Goal: Information Seeking & Learning: Understand process/instructions

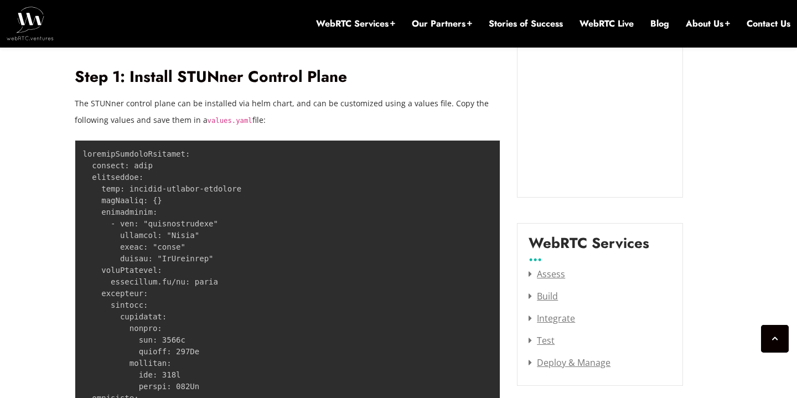
scroll to position [1331, 0]
drag, startPoint x: 206, startPoint y: 121, endPoint x: 232, endPoint y: 121, distance: 26.0
click at [232, 121] on code "values.yaml" at bounding box center [230, 120] width 45 height 8
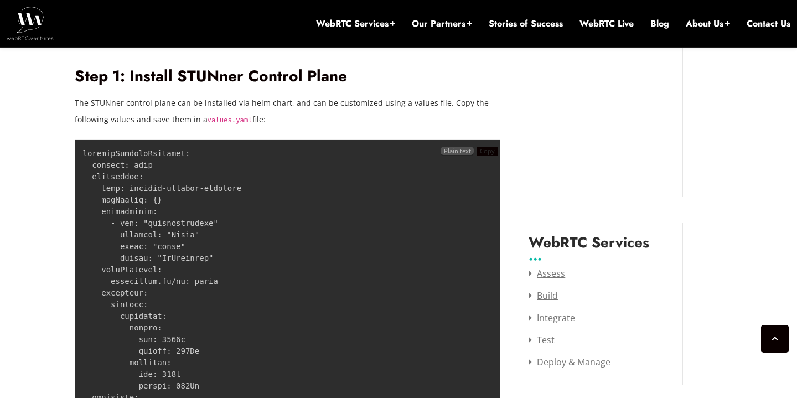
click at [489, 152] on span "Copy" at bounding box center [487, 151] width 15 height 8
drag, startPoint x: 205, startPoint y: 121, endPoint x: 249, endPoint y: 120, distance: 43.7
click at [249, 120] on code "values.yaml" at bounding box center [230, 120] width 45 height 8
copy code "values.yaml"
click at [482, 154] on span "Copy" at bounding box center [487, 151] width 15 height 8
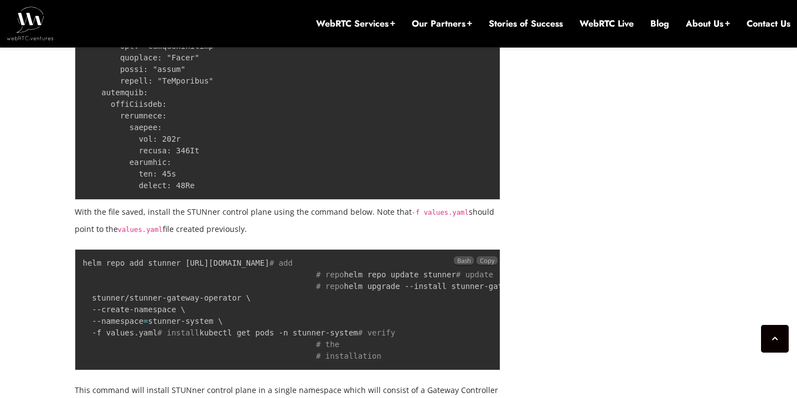
scroll to position [1984, 0]
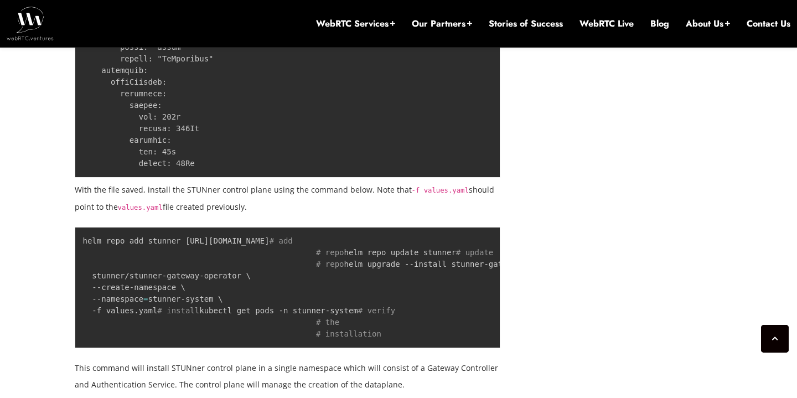
drag, startPoint x: 297, startPoint y: 245, endPoint x: 144, endPoint y: 241, distance: 152.2
click at [141, 241] on code "helm repo add stunner [URL][DOMAIN_NAME] # add # repo helm repo update stunner …" at bounding box center [328, 287] width 490 height 102
click at [144, 241] on code "helm repo add stunner [URL][DOMAIN_NAME] # add # repo helm repo update stunner …" at bounding box center [328, 287] width 490 height 102
drag, startPoint x: 80, startPoint y: 237, endPoint x: 306, endPoint y: 243, distance: 226.4
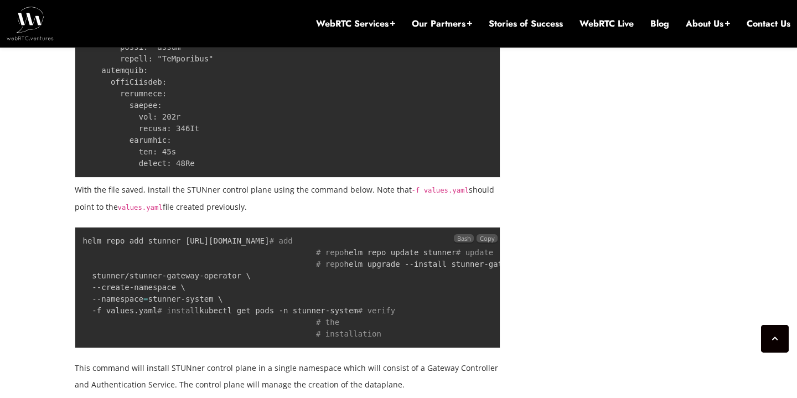
click at [307, 243] on pre "helm repo add stunner [URL][DOMAIN_NAME] # add # repo helm repo update stunner …" at bounding box center [288, 287] width 426 height 121
copy code "helm repo add stunner [URL][DOMAIN_NAME]"
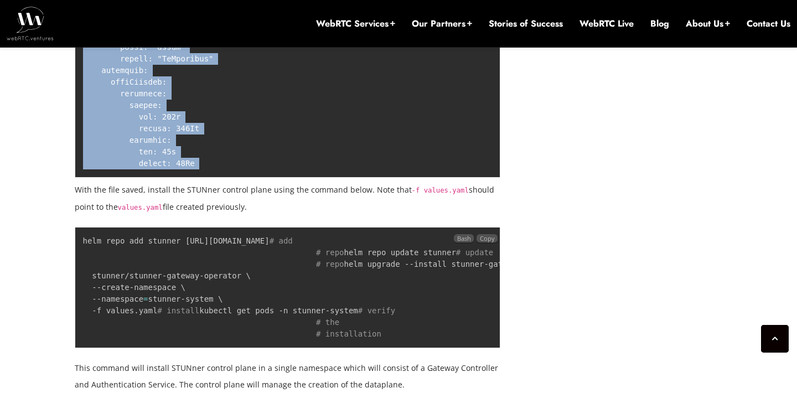
drag, startPoint x: 207, startPoint y: 267, endPoint x: 53, endPoint y: 266, distance: 154.4
click at [75, 266] on pre "helm repo add stunner [URL][DOMAIN_NAME] # add # repo helm repo update stunner …" at bounding box center [288, 287] width 426 height 121
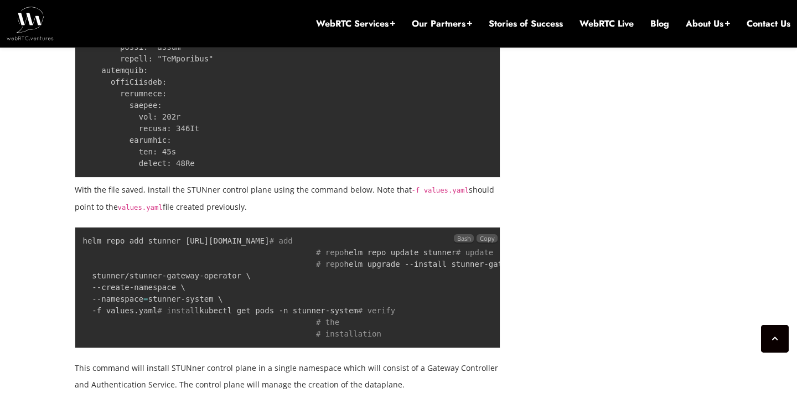
click at [147, 287] on code "helm repo add stunner [URL][DOMAIN_NAME] # add # repo helm repo update stunner …" at bounding box center [328, 287] width 490 height 102
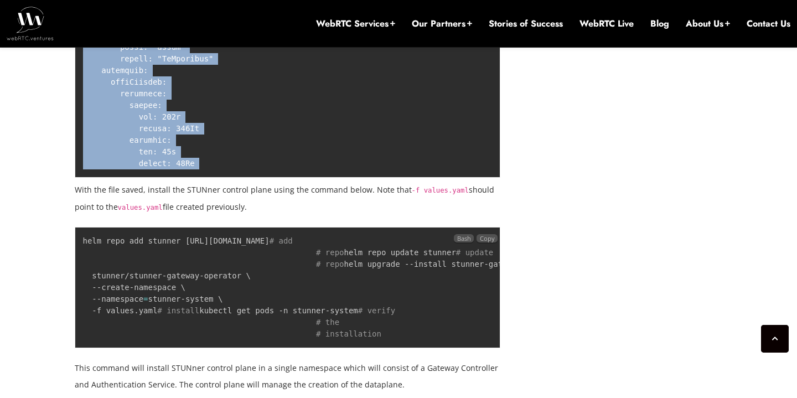
drag, startPoint x: 193, startPoint y: 264, endPoint x: 58, endPoint y: 254, distance: 134.8
click at [75, 254] on pre "helm repo add stunner [URL][DOMAIN_NAME] # add # repo helm repo update stunner …" at bounding box center [288, 287] width 426 height 121
click at [101, 257] on code "helm repo add stunner [URL][DOMAIN_NAME] # add # repo helm repo update stunner …" at bounding box center [328, 287] width 490 height 102
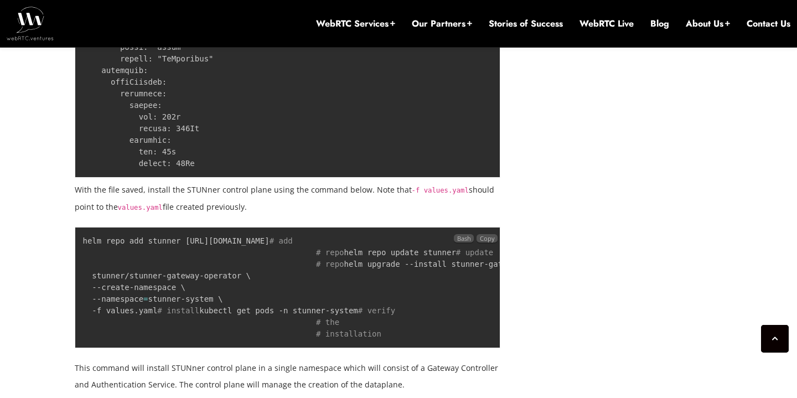
drag, startPoint x: 84, startPoint y: 266, endPoint x: 226, endPoint y: 267, distance: 142.2
click at [226, 267] on code "helm repo add stunner [URL][DOMAIN_NAME] # add # repo helm repo update stunner …" at bounding box center [328, 287] width 490 height 102
copy code "helm repo update stunner"
click at [121, 313] on code "helm repo add stunner [URL][DOMAIN_NAME] # add # repo helm repo update stunner …" at bounding box center [328, 287] width 490 height 102
drag, startPoint x: 82, startPoint y: 288, endPoint x: 259, endPoint y: 335, distance: 182.7
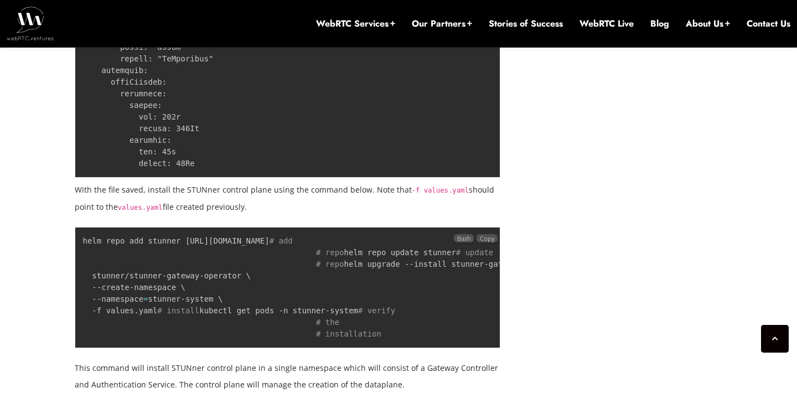
click at [259, 335] on pre "helm repo add stunner [URL][DOMAIN_NAME] # add # repo helm repo update stunner …" at bounding box center [288, 287] width 426 height 121
copy code "helm upgrade --install stunner-gateway-operator \ stunner/stunner-gateway-opera…"
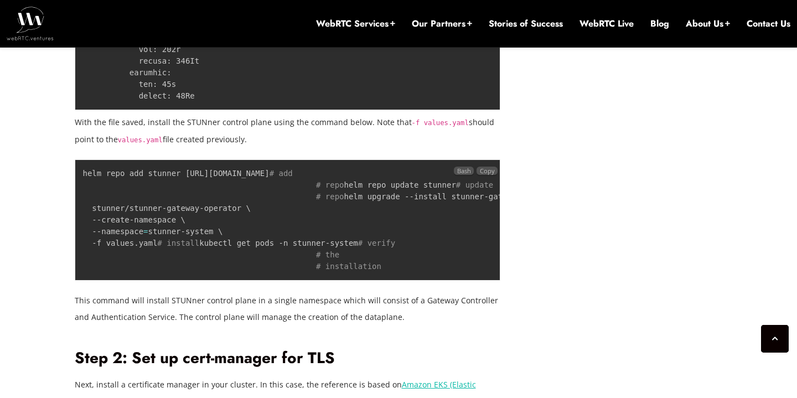
scroll to position [2056, 0]
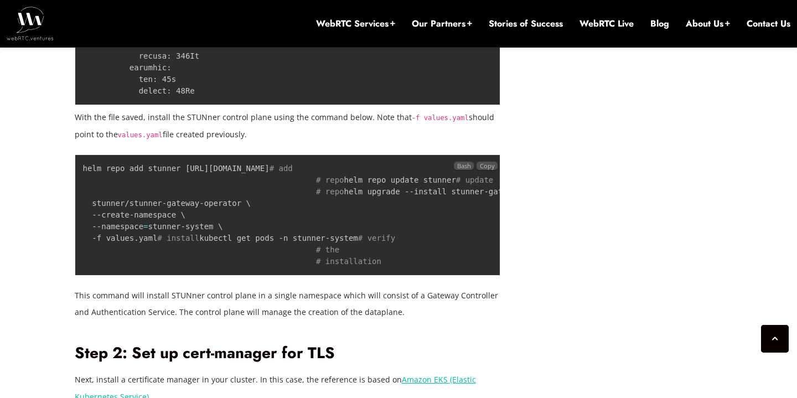
click at [248, 268] on pre "helm repo add stunner [URL][DOMAIN_NAME] # add # repo helm repo update stunner …" at bounding box center [288, 214] width 426 height 121
drag, startPoint x: 248, startPoint y: 271, endPoint x: 80, endPoint y: 268, distance: 168.3
click at [80, 268] on pre "helm repo add stunner [URL][DOMAIN_NAME] # add # repo helm repo update stunner …" at bounding box center [288, 214] width 426 height 121
copy code "kubectl get pods -n stunner-system"
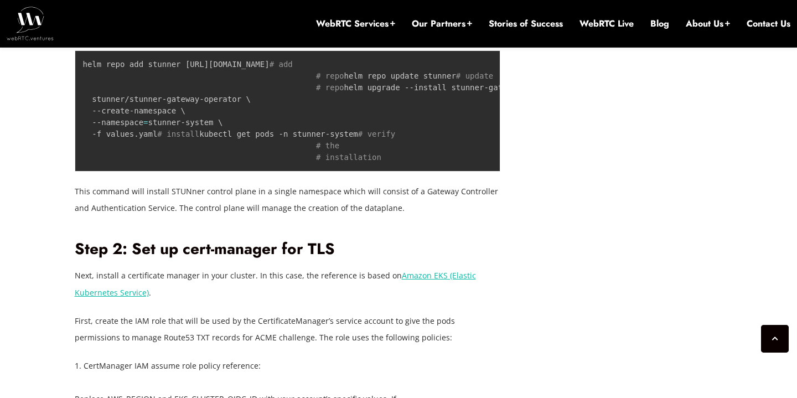
click at [381, 259] on h2 "Step 2: Set up cert-manager for TLS" at bounding box center [288, 249] width 426 height 19
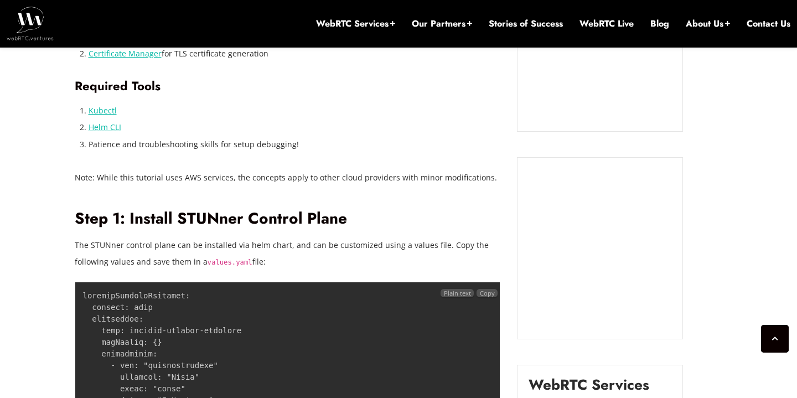
scroll to position [1341, 0]
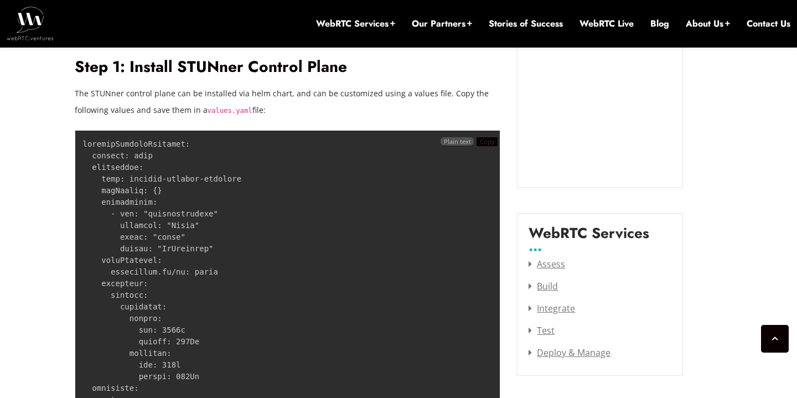
click at [483, 138] on div "Copy" at bounding box center [486, 141] width 21 height 17
click at [488, 141] on span "Copy" at bounding box center [487, 141] width 15 height 8
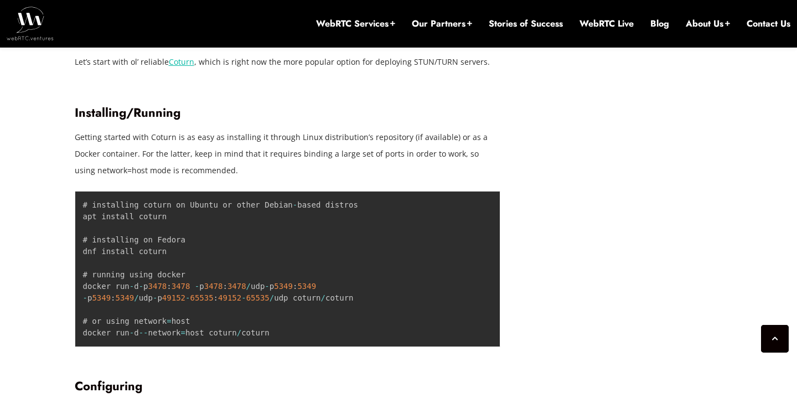
scroll to position [1788, 0]
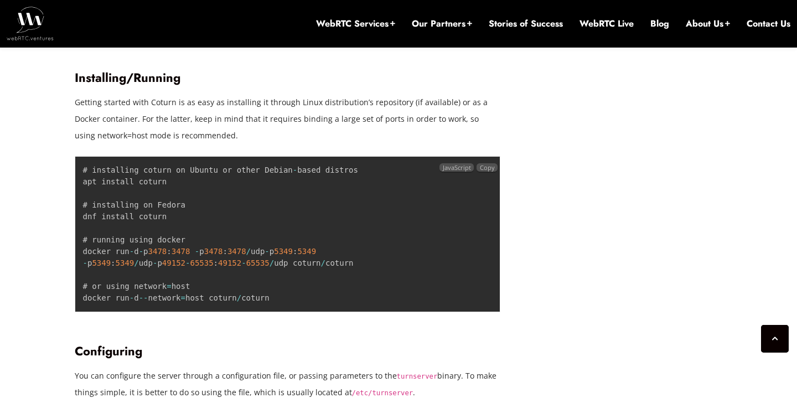
click at [358, 263] on code "# installing coturn on Ubuntu or other Debian - based distros apt install cotur…" at bounding box center [220, 233] width 275 height 137
copy code "coturn"
